Goal: Find specific page/section: Find specific page/section

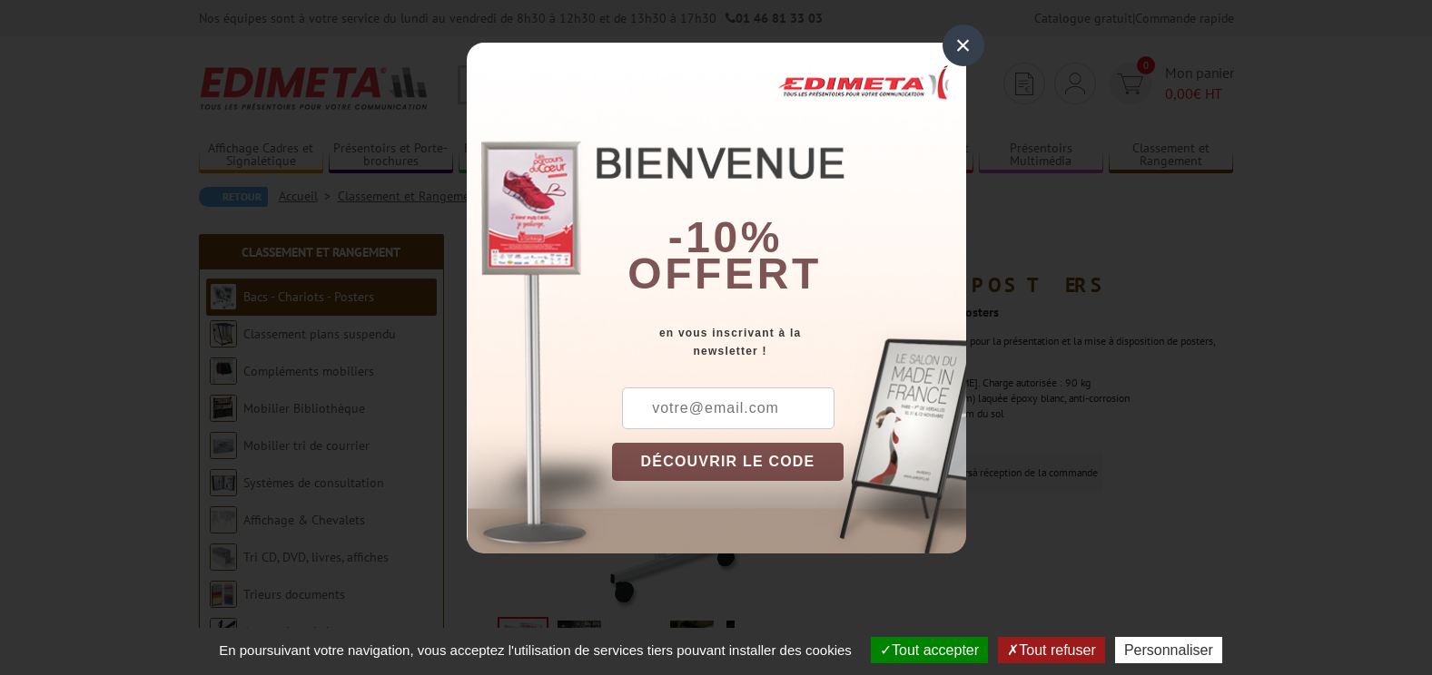
click at [968, 45] on div "×" at bounding box center [963, 46] width 42 height 42
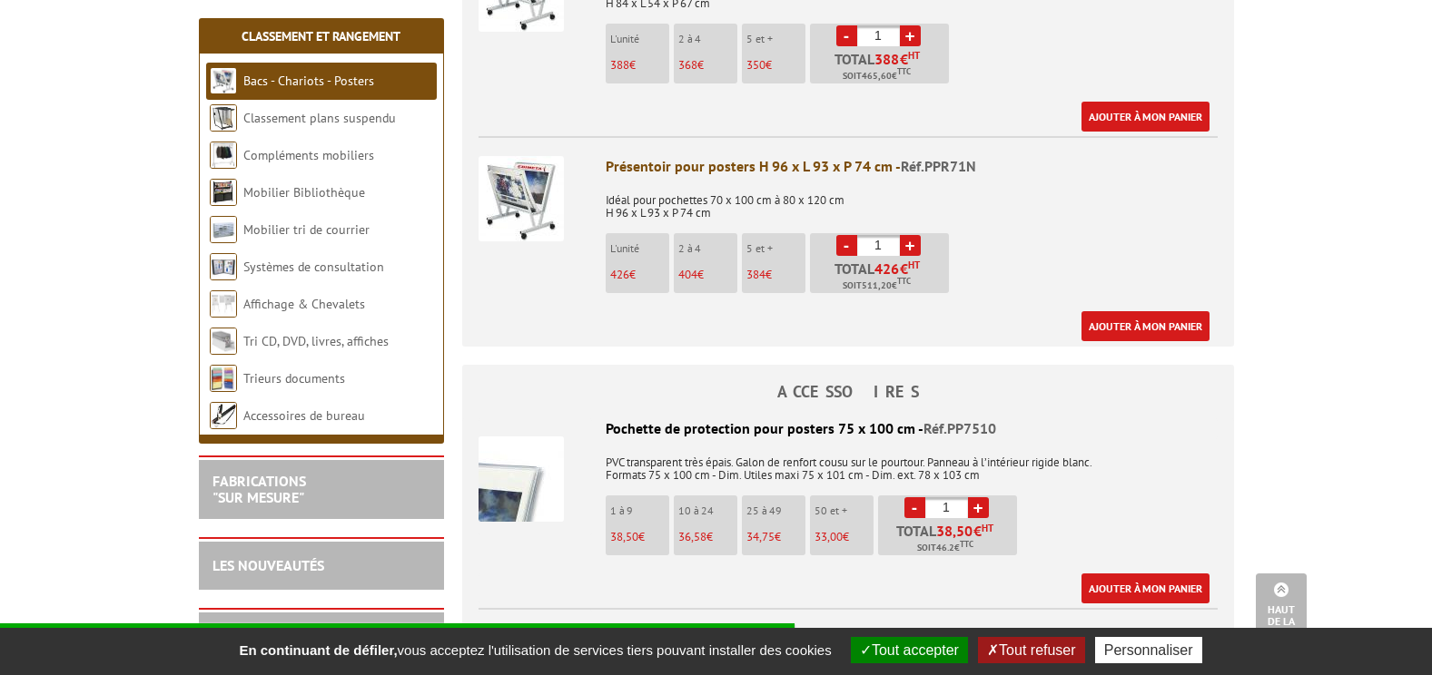
scroll to position [635, 0]
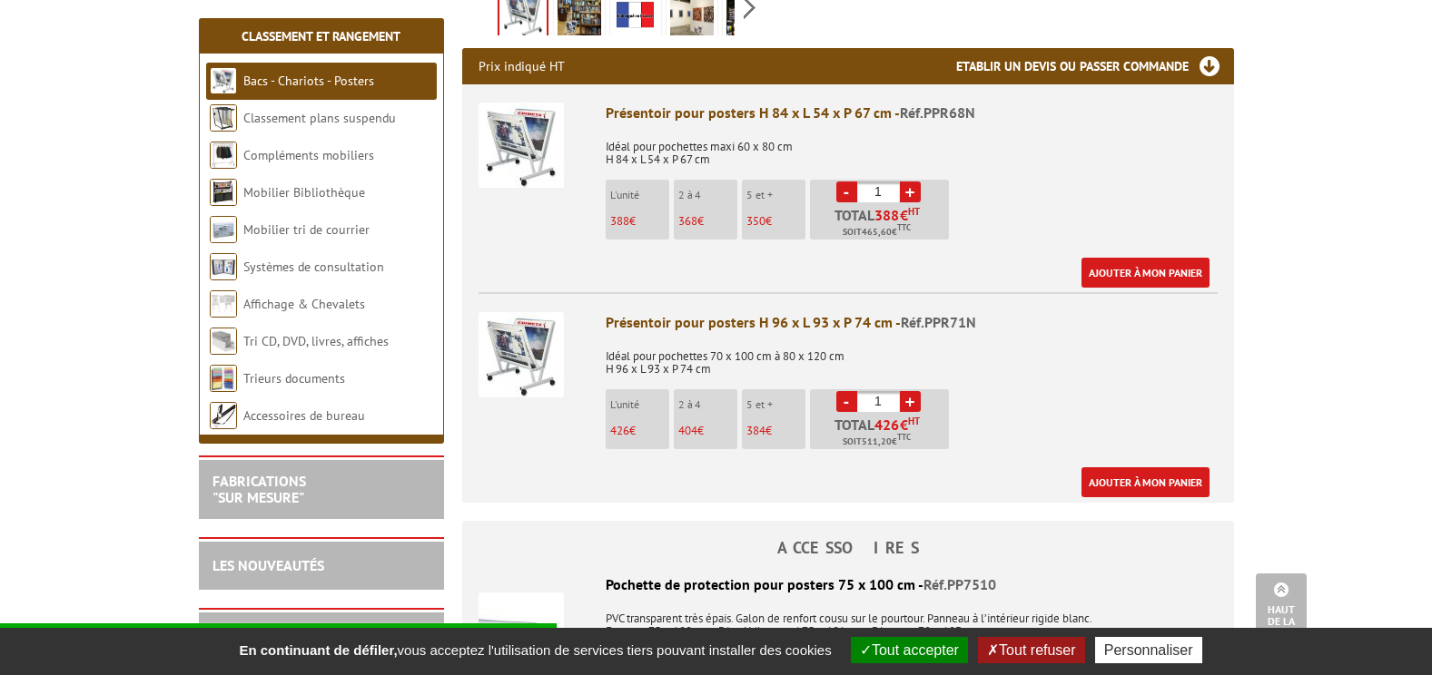
drag, startPoint x: 983, startPoint y: 320, endPoint x: 971, endPoint y: 319, distance: 11.9
click at [971, 319] on div "Présentoir pour posters H 96 x L 93 x P 74 cm - Réf.PPR71N" at bounding box center [911, 322] width 612 height 21
drag, startPoint x: 887, startPoint y: 324, endPoint x: 577, endPoint y: 320, distance: 309.6
click at [577, 320] on li "Présentoir pour posters H 96 x L 93 x P 74 cm - Réf.PPR71N Idéal pour pochettes…" at bounding box center [847, 394] width 739 height 205
copy li "Présentoir pour posters H 96 x L 93 x P 74 cm"
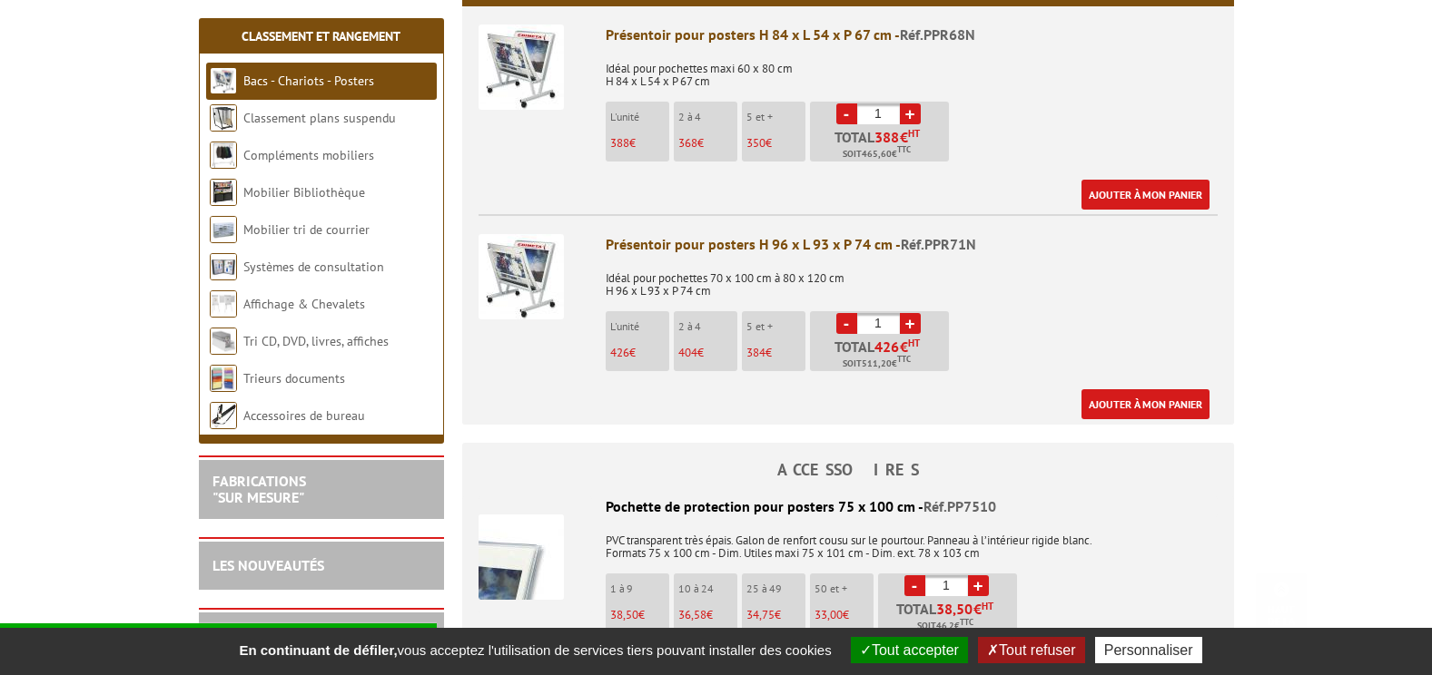
scroll to position [726, 0]
